Goal: Entertainment & Leisure: Browse casually

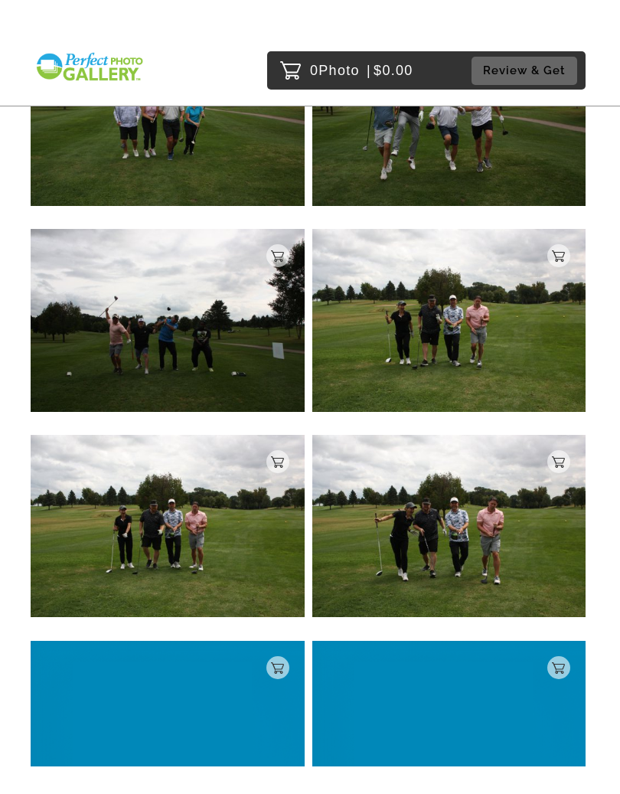
scroll to position [21208, 0]
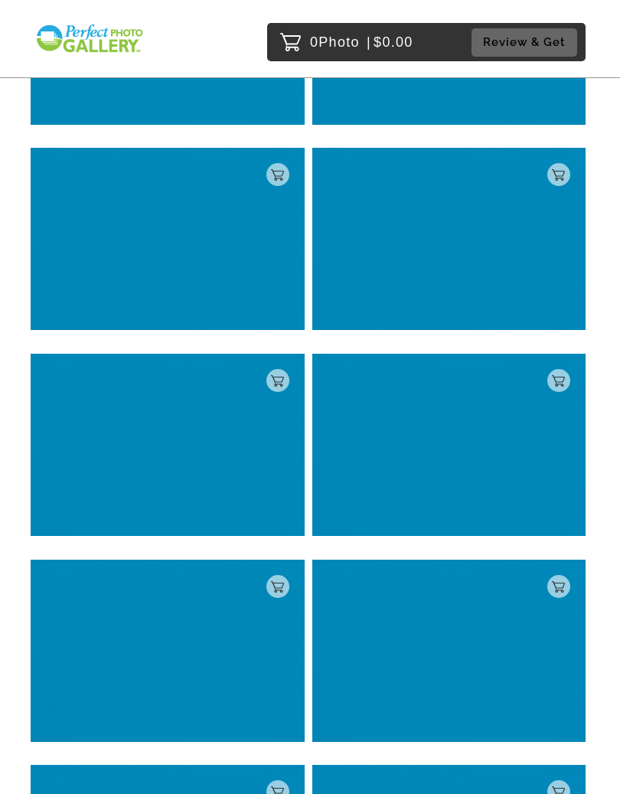
click at [503, 464] on img at bounding box center [449, 445] width 274 height 182
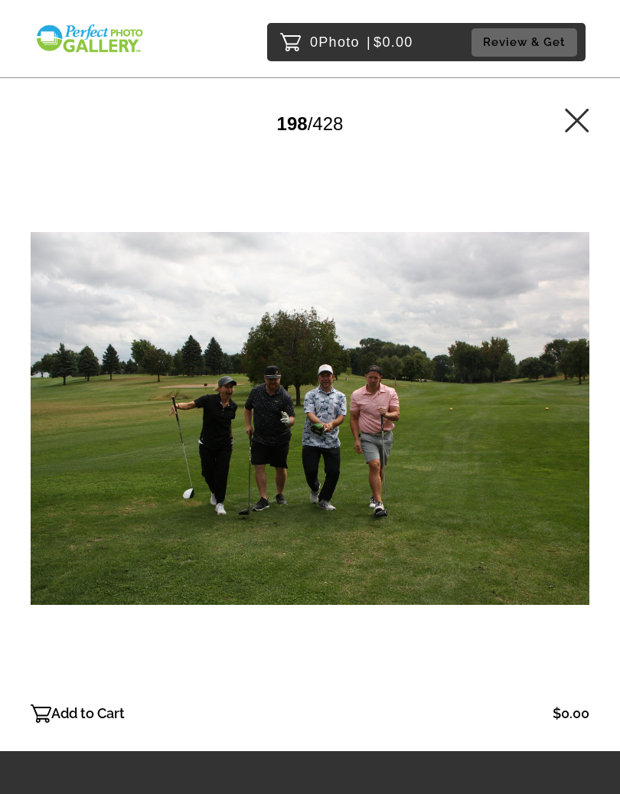
click at [576, 125] on icon at bounding box center [577, 120] width 25 height 25
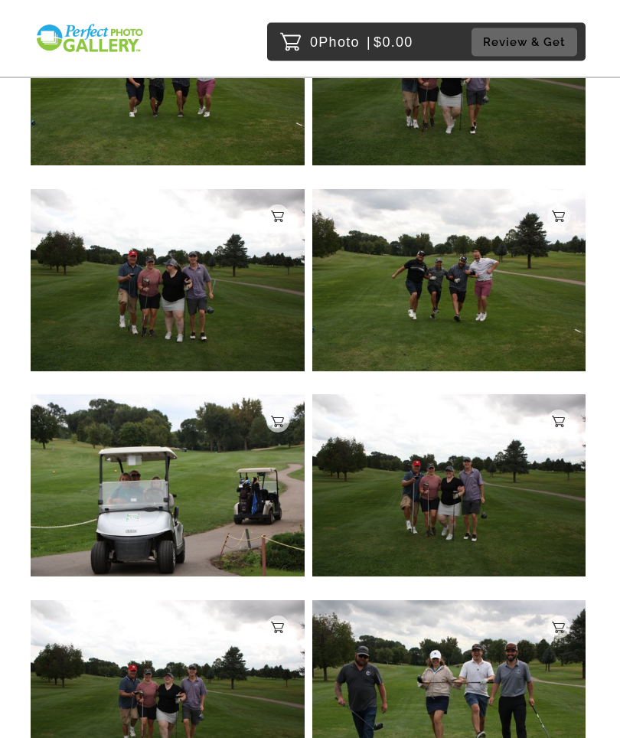
scroll to position [21068, 0]
click at [475, 610] on img at bounding box center [449, 691] width 274 height 182
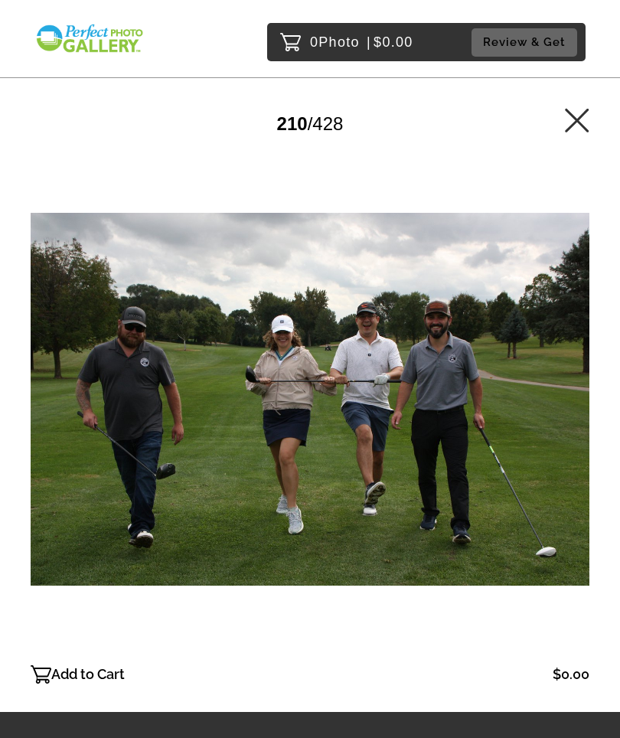
click at [573, 118] on icon at bounding box center [577, 120] width 24 height 24
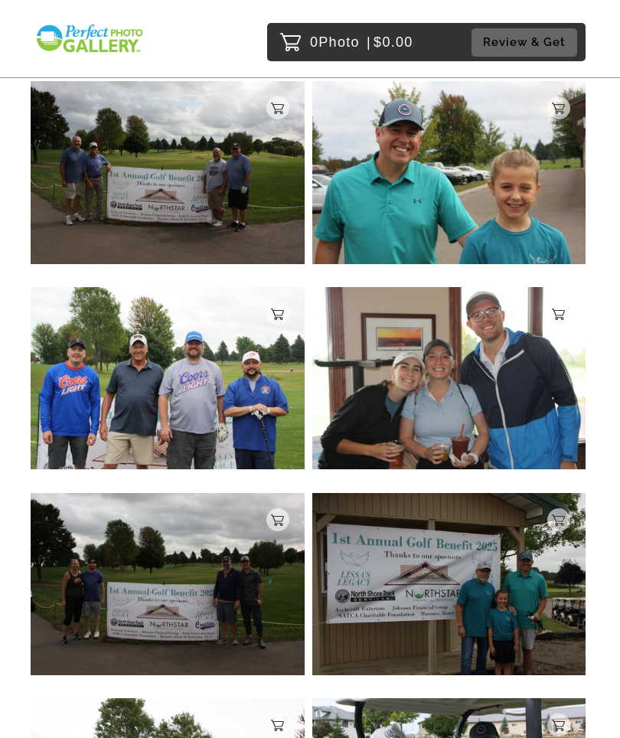
scroll to position [38857, 0]
